Goal: Information Seeking & Learning: Understand process/instructions

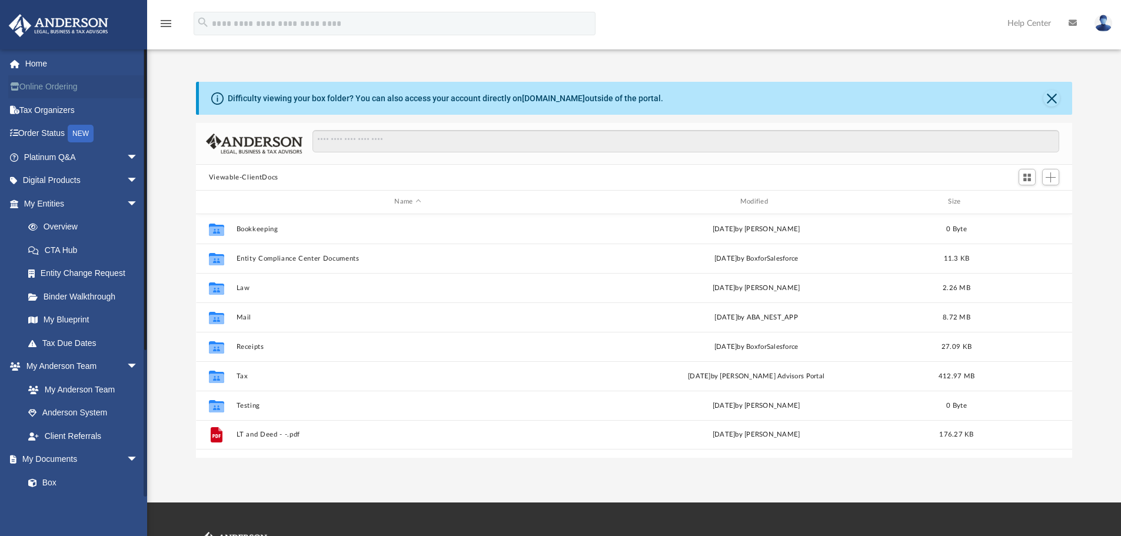
scroll to position [259, 868]
click at [55, 63] on link "Home" at bounding box center [82, 64] width 148 height 24
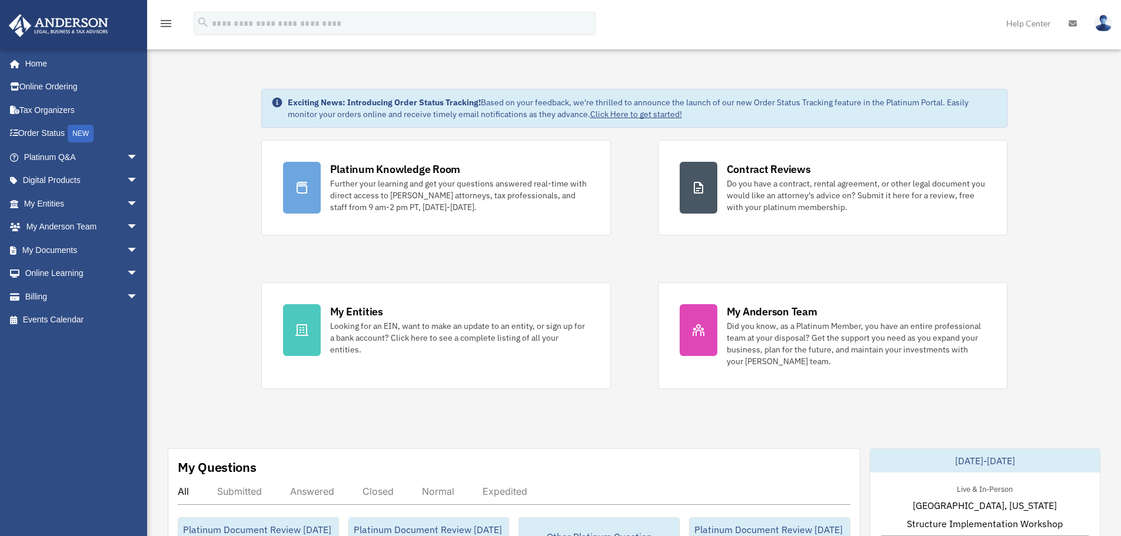
click at [487, 252] on div "Platinum Knowledge Room Further your learning and get your questions answered r…" at bounding box center [634, 264] width 746 height 249
click at [128, 154] on span "arrow_drop_down" at bounding box center [139, 157] width 24 height 24
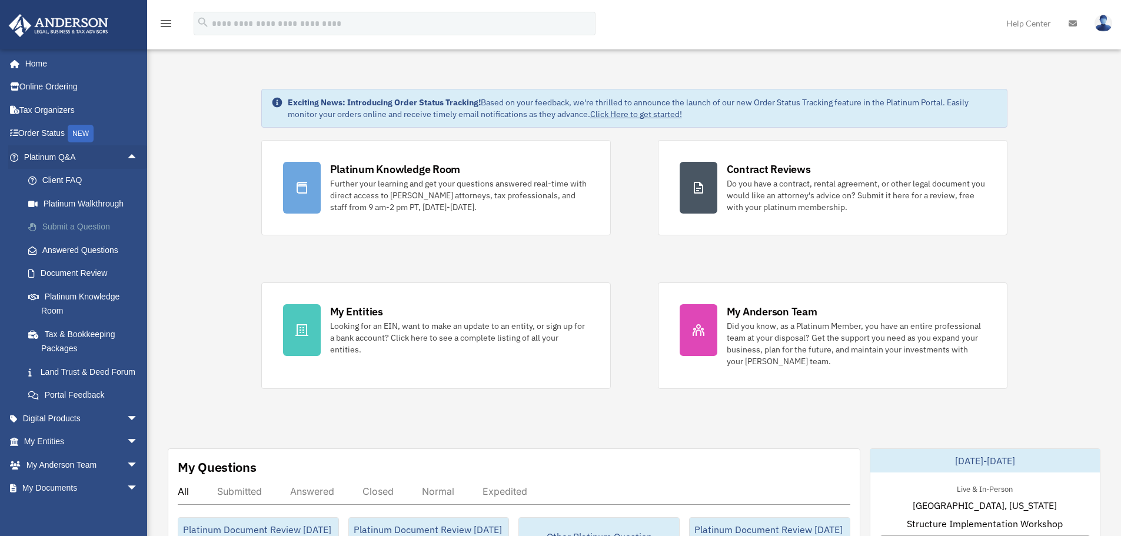
click at [97, 224] on link "Submit a Question" at bounding box center [86, 227] width 140 height 24
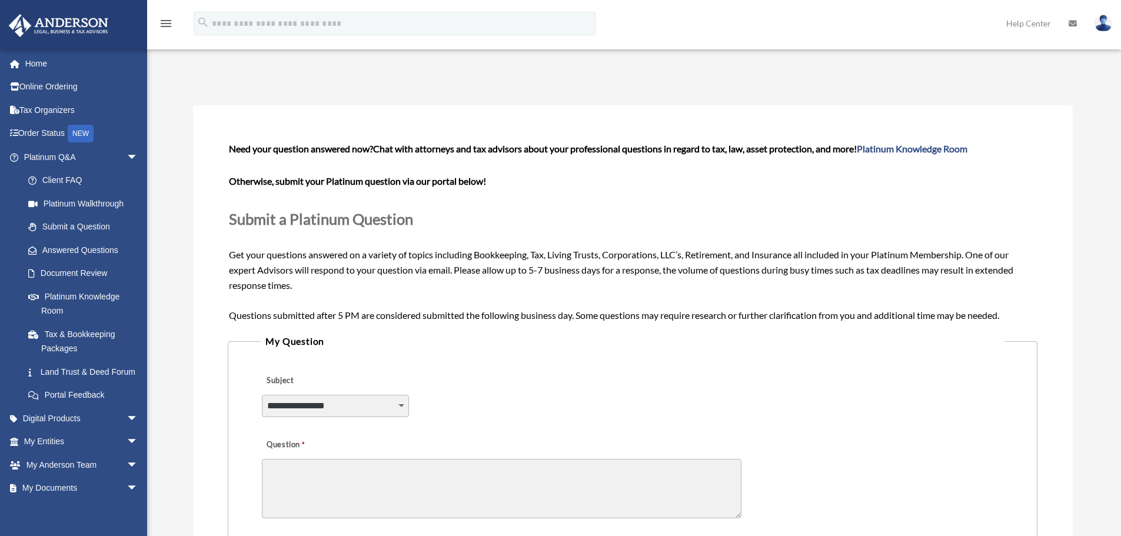
click at [593, 88] on div "Submit A Question date_range Published on Last updated June 7, 2024 May 11, 202…" at bounding box center [633, 444] width 898 height 759
drag, startPoint x: 532, startPoint y: 271, endPoint x: 546, endPoint y: 271, distance: 14.7
click at [546, 271] on span "Need your question answered now? Chat with attorneys and tax advisors about you…" at bounding box center [632, 231] width 807 height 177
click at [617, 171] on p at bounding box center [632, 165] width 807 height 16
click at [546, 86] on div "Submit A Question date_range Published on Last updated June 7, 2024 May 11, 202…" at bounding box center [633, 444] width 898 height 759
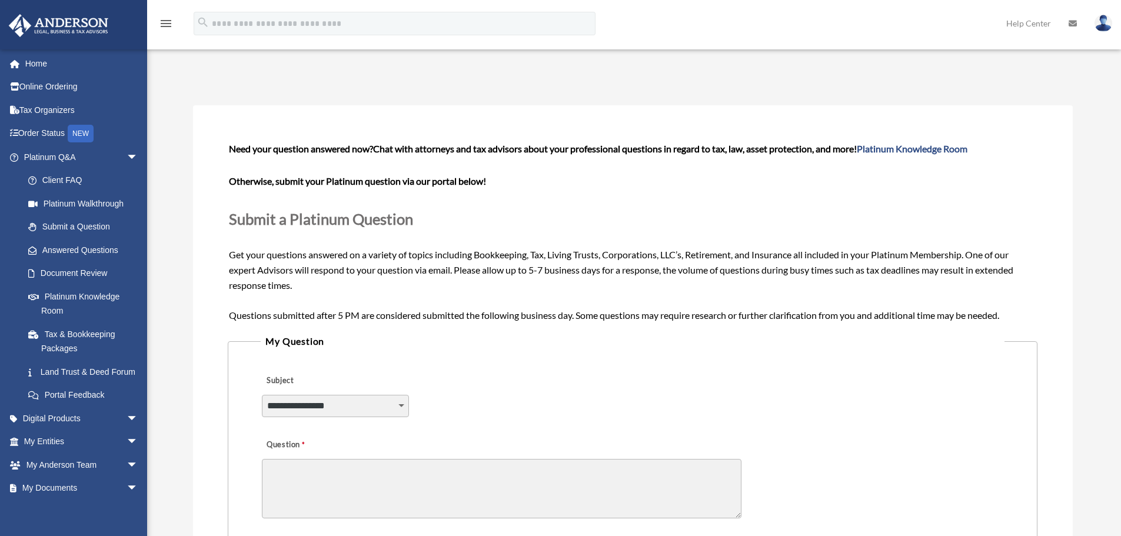
click at [660, 88] on div "Submit A Question date_range Published on Last updated June 7, 2024 May 11, 202…" at bounding box center [633, 444] width 898 height 759
click at [612, 74] on div "Submit A Question date_range Published on Last updated June 7, 2024 May 11, 202…" at bounding box center [633, 444] width 898 height 759
click at [81, 273] on link "Document Review" at bounding box center [86, 274] width 140 height 24
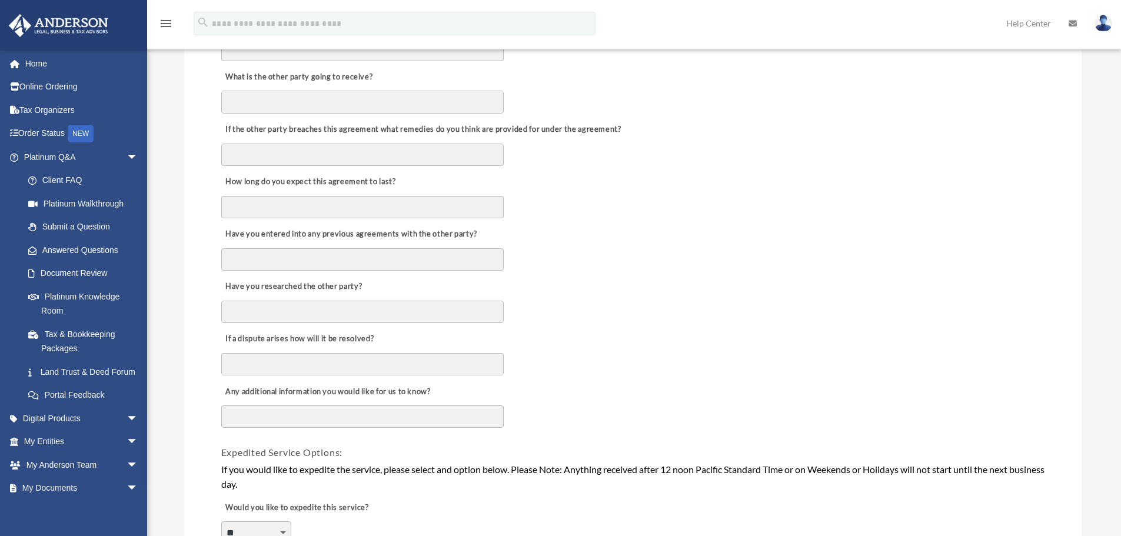
scroll to position [589, 0]
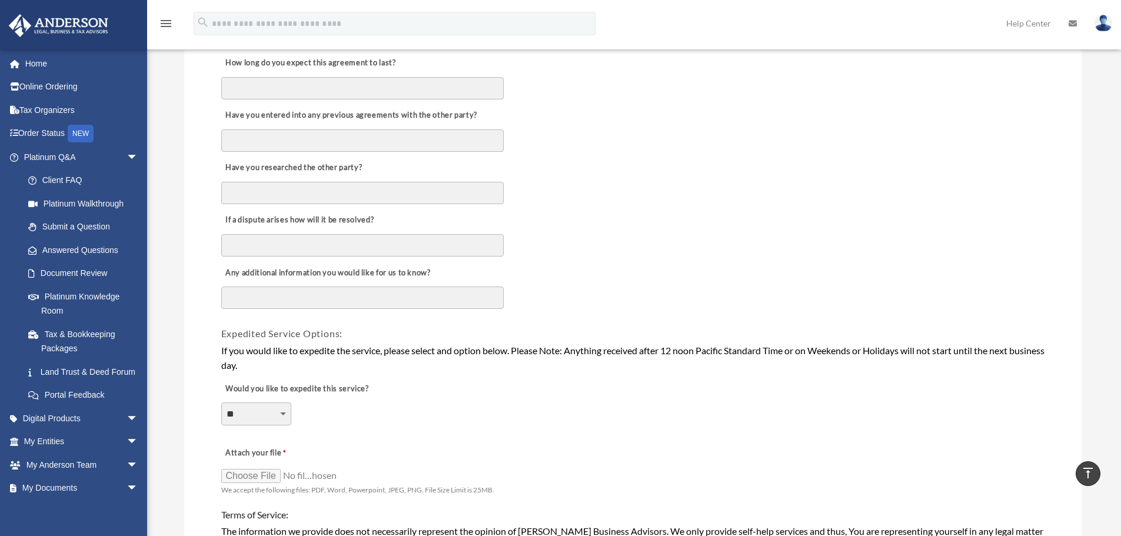
click at [494, 399] on div "**********" at bounding box center [633, 406] width 826 height 64
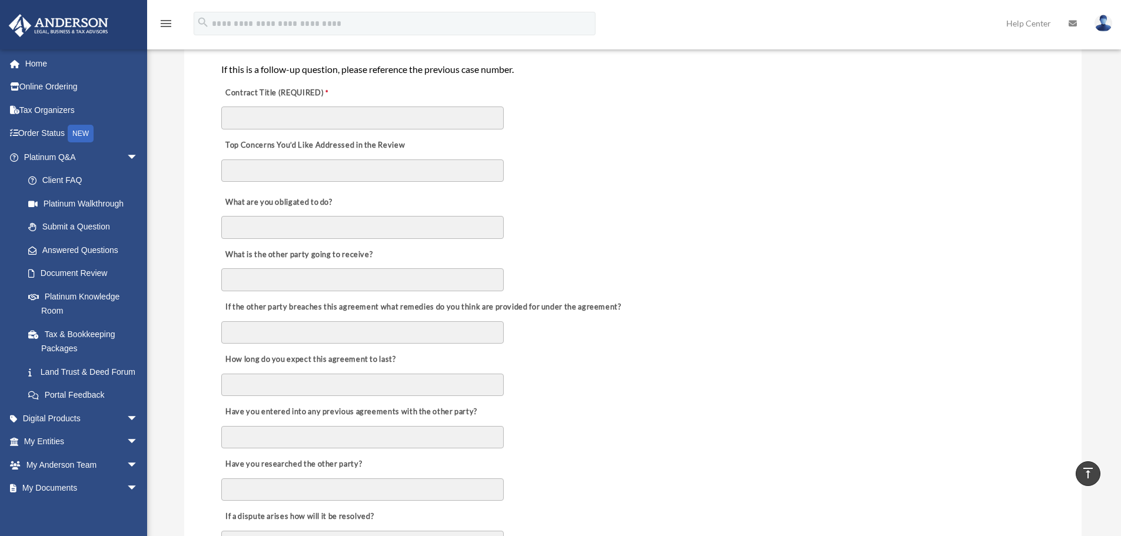
scroll to position [0, 0]
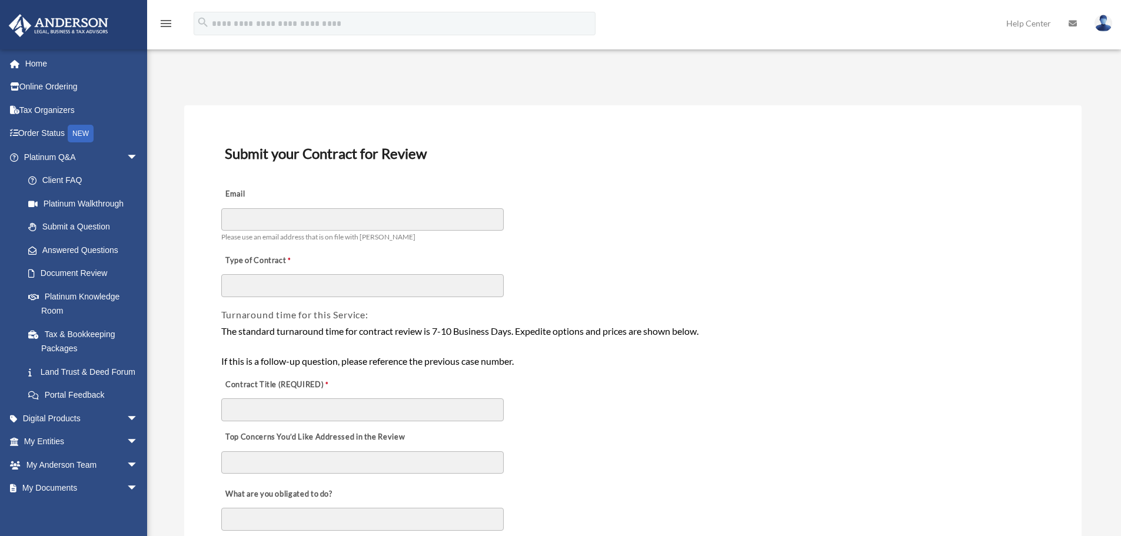
click at [69, 65] on link "Home" at bounding box center [82, 64] width 148 height 24
